Goal: Find specific page/section: Find specific page/section

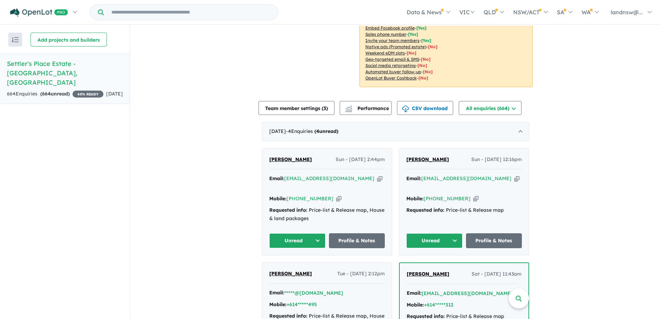
scroll to position [174, 0]
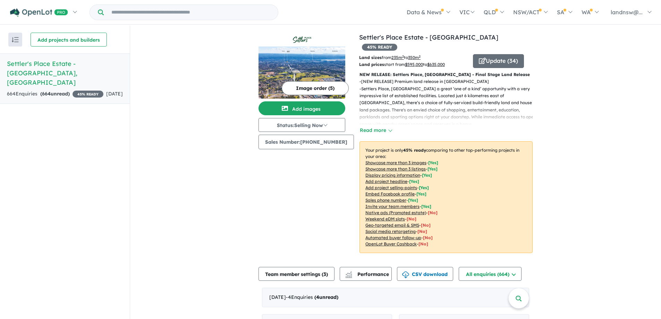
scroll to position [69, 0]
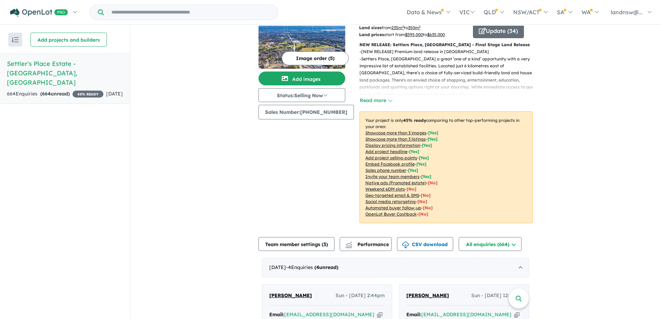
scroll to position [0, 0]
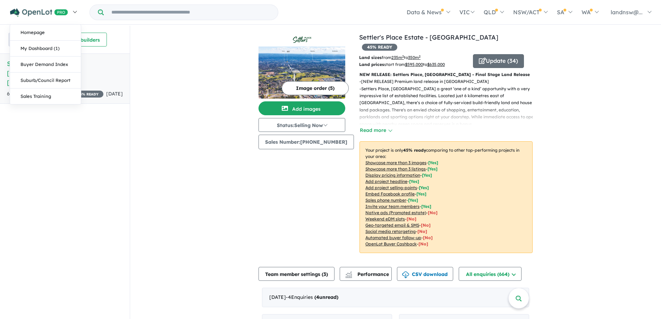
click at [76, 11] on link at bounding box center [43, 12] width 76 height 24
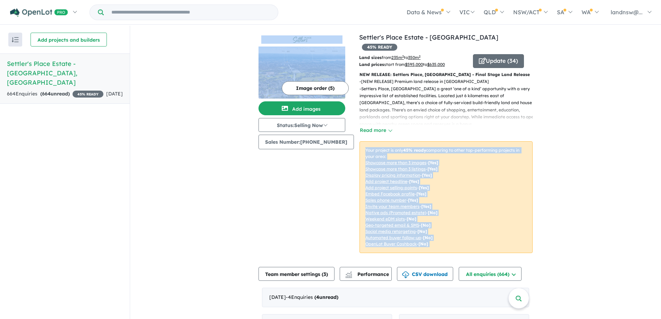
drag, startPoint x: 213, startPoint y: 62, endPoint x: 578, endPoint y: 120, distance: 369.5
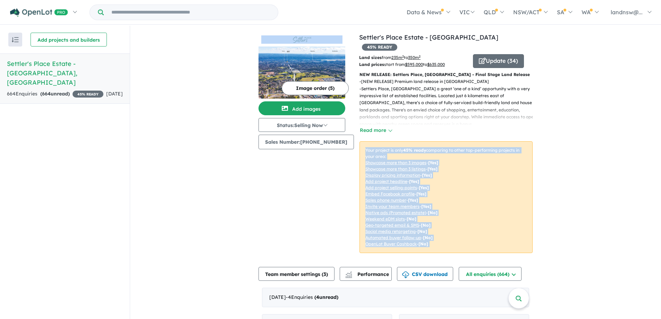
drag, startPoint x: 581, startPoint y: 120, endPoint x: 206, endPoint y: 40, distance: 383.1
drag, startPoint x: 205, startPoint y: 37, endPoint x: 593, endPoint y: 92, distance: 392.0
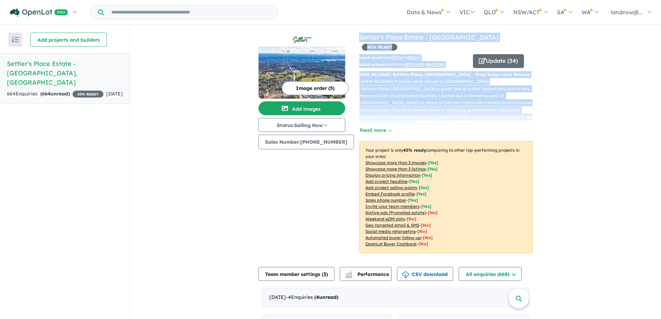
drag, startPoint x: 559, startPoint y: 110, endPoint x: 357, endPoint y: 34, distance: 216.2
click at [359, 34] on link "Settler's Place Estate - [GEOGRAPHIC_DATA]" at bounding box center [428, 37] width 139 height 8
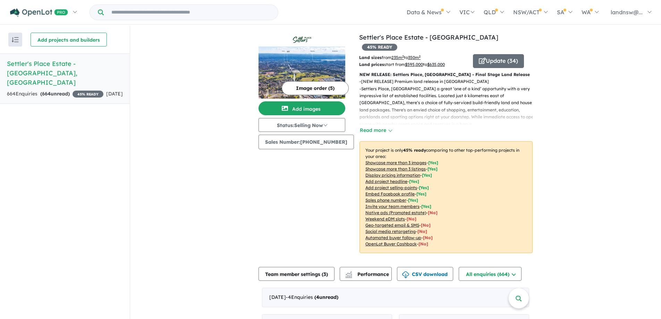
drag, startPoint x: 606, startPoint y: 135, endPoint x: 602, endPoint y: 133, distance: 4.7
